Goal: Task Accomplishment & Management: Manage account settings

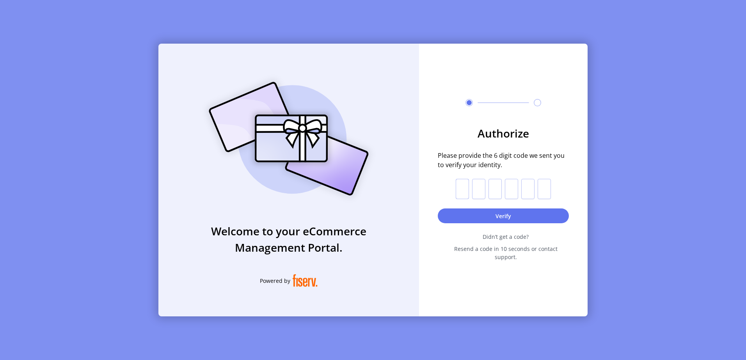
click at [463, 195] on input "text" at bounding box center [462, 189] width 13 height 20
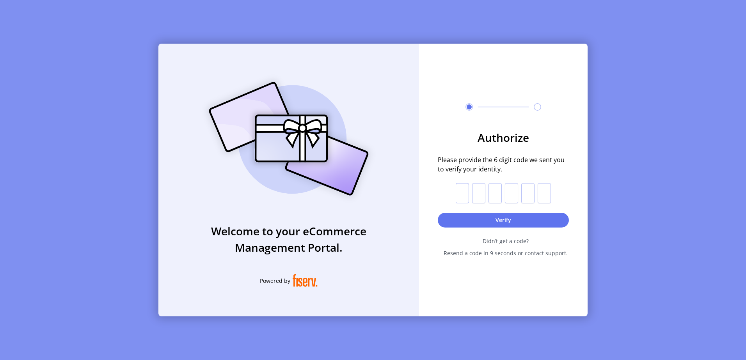
type input "*"
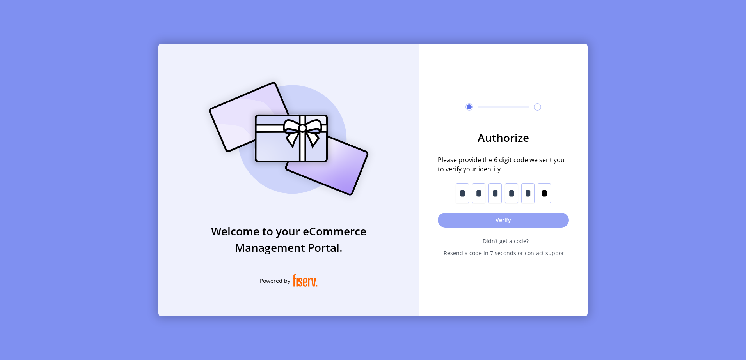
type input "*"
click at [496, 222] on button "Verify" at bounding box center [503, 220] width 131 height 15
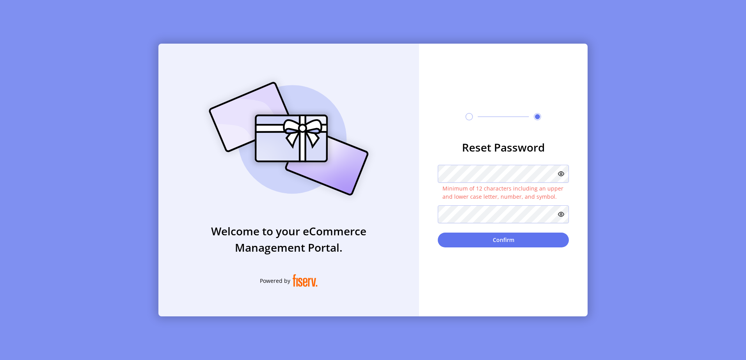
click at [562, 175] on icon at bounding box center [561, 174] width 6 height 6
click at [378, 170] on div "Welcome to your eCommerce Management Portal. Powered by Reset Password Minimum …" at bounding box center [372, 180] width 429 height 273
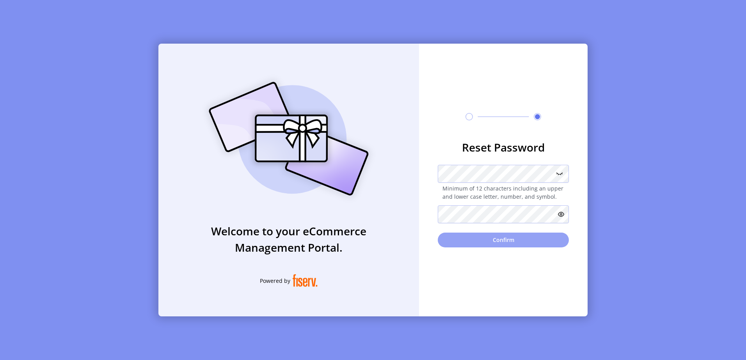
click at [502, 244] on button "Confirm" at bounding box center [503, 240] width 131 height 15
